Goal: Entertainment & Leisure: Consume media (video, audio)

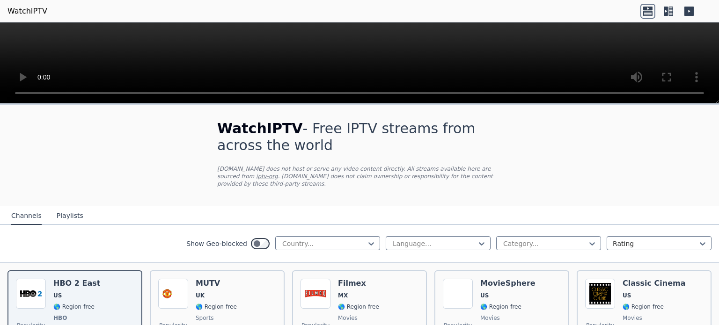
click at [73, 207] on button "Playlists" at bounding box center [70, 216] width 27 height 18
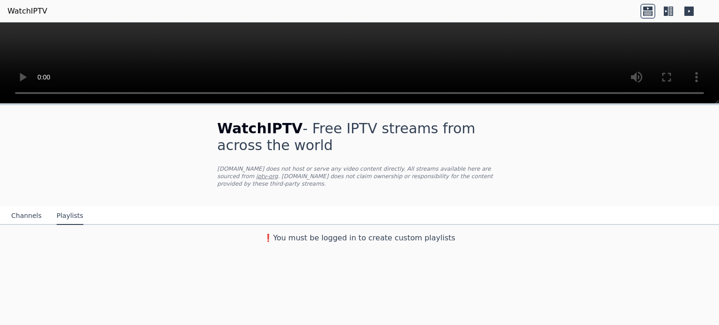
click at [27, 207] on button "Channels" at bounding box center [26, 216] width 30 height 18
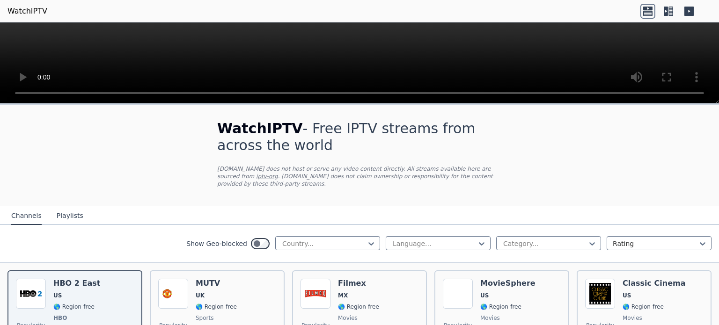
click at [667, 10] on icon at bounding box center [666, 11] width 4 height 9
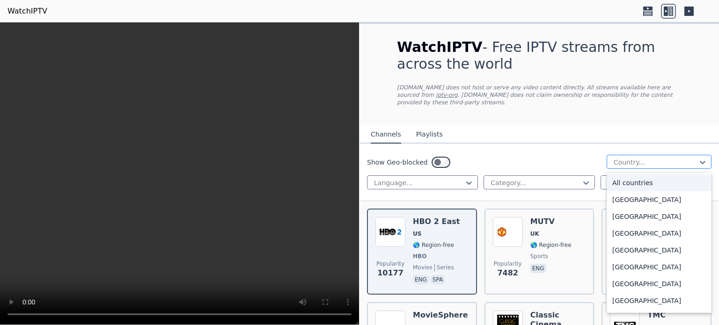
click at [669, 158] on div at bounding box center [655, 162] width 85 height 9
type input "***"
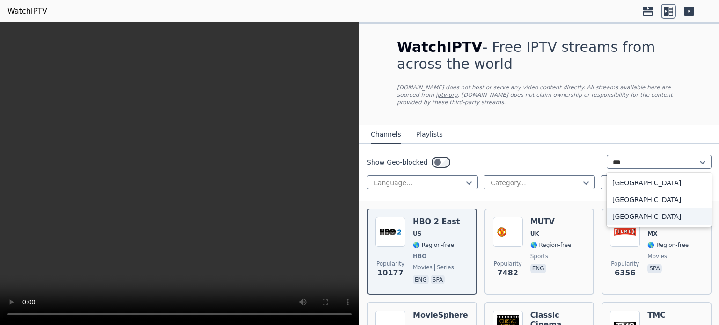
click at [606, 210] on div "[GEOGRAPHIC_DATA]" at bounding box center [658, 216] width 105 height 17
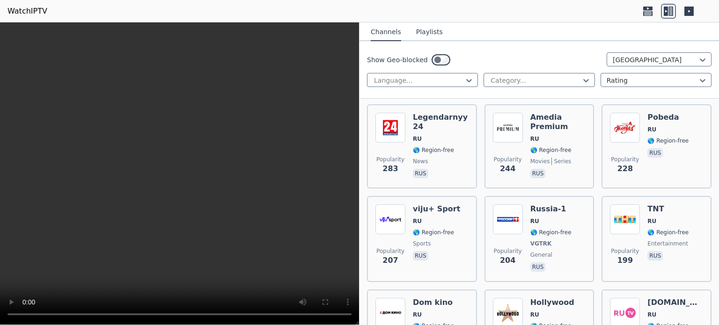
scroll to position [411, 0]
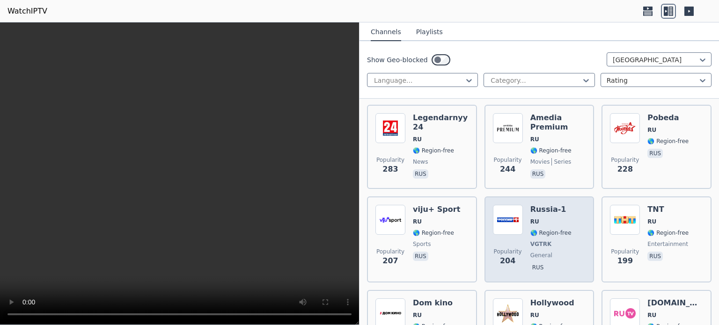
click at [534, 209] on div "Russia-1 RU 🌎 Region-free VGTRK general [DEMOGRAPHIC_DATA]" at bounding box center [550, 239] width 41 height 69
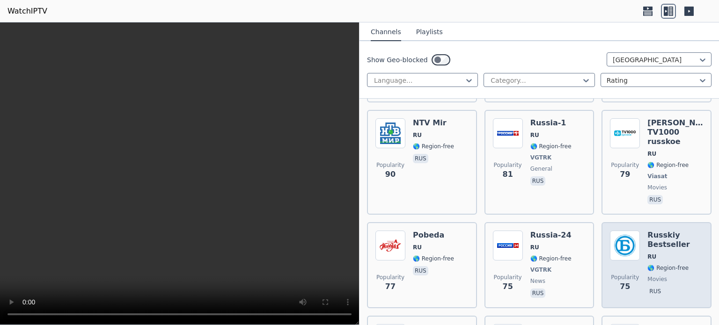
scroll to position [1744, 0]
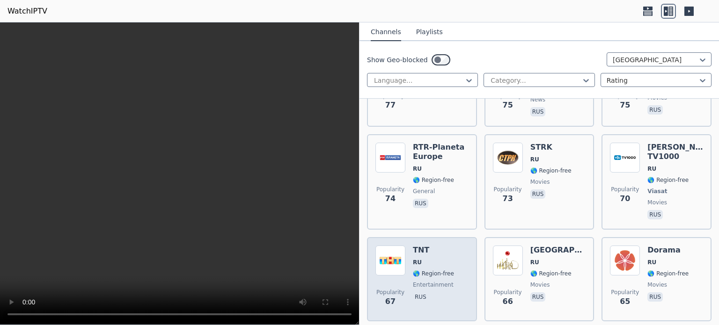
click at [434, 281] on span "entertainment" at bounding box center [433, 284] width 41 height 7
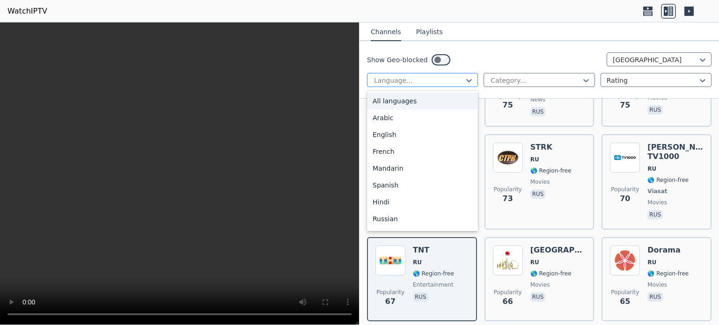
click at [444, 76] on div at bounding box center [418, 80] width 91 height 9
click at [385, 219] on div "Russian" at bounding box center [422, 219] width 111 height 17
